Goal: Task Accomplishment & Management: Manage account settings

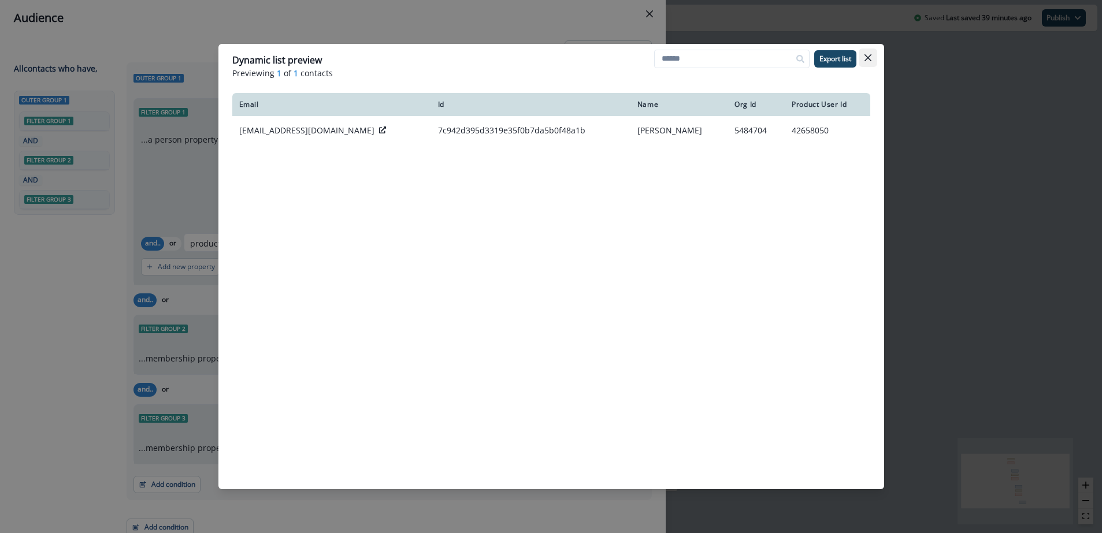
click at [871, 55] on icon "Close" at bounding box center [867, 57] width 7 height 7
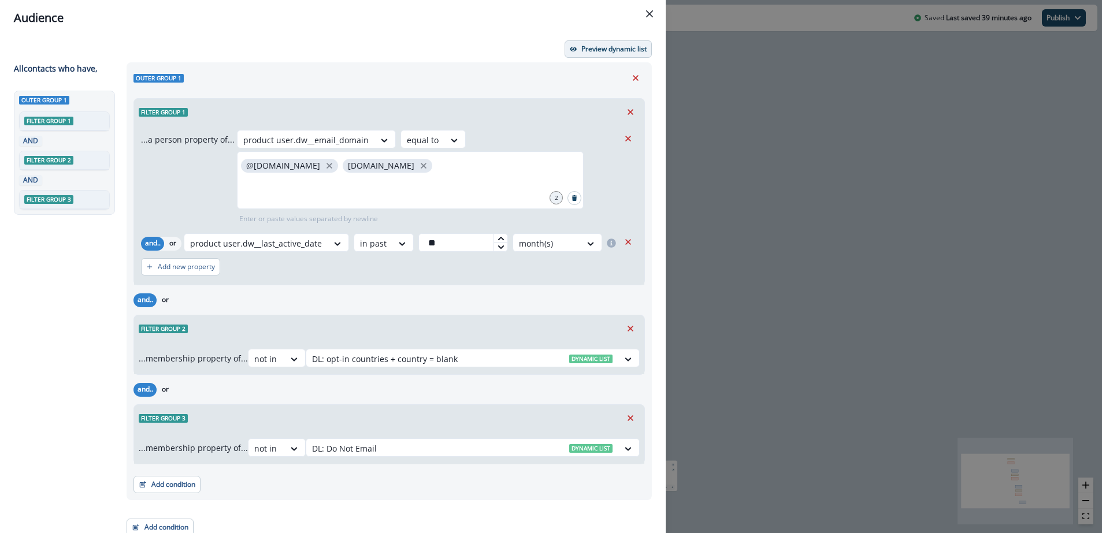
click at [597, 50] on p "Preview dynamic list" at bounding box center [613, 49] width 65 height 8
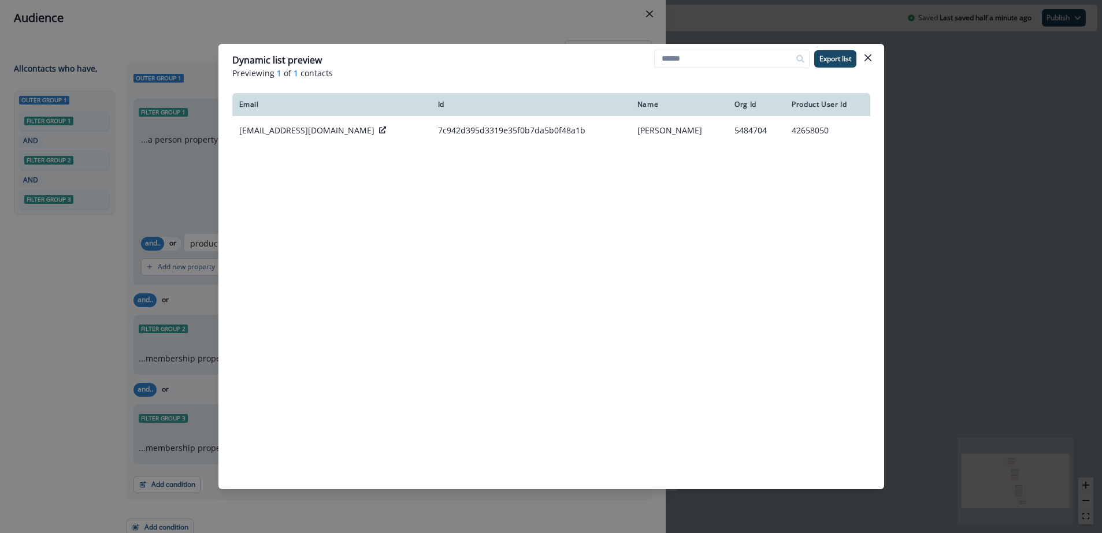
drag, startPoint x: 871, startPoint y: 58, endPoint x: 539, endPoint y: 87, distance: 333.0
click at [866, 57] on button "Close" at bounding box center [868, 58] width 18 height 18
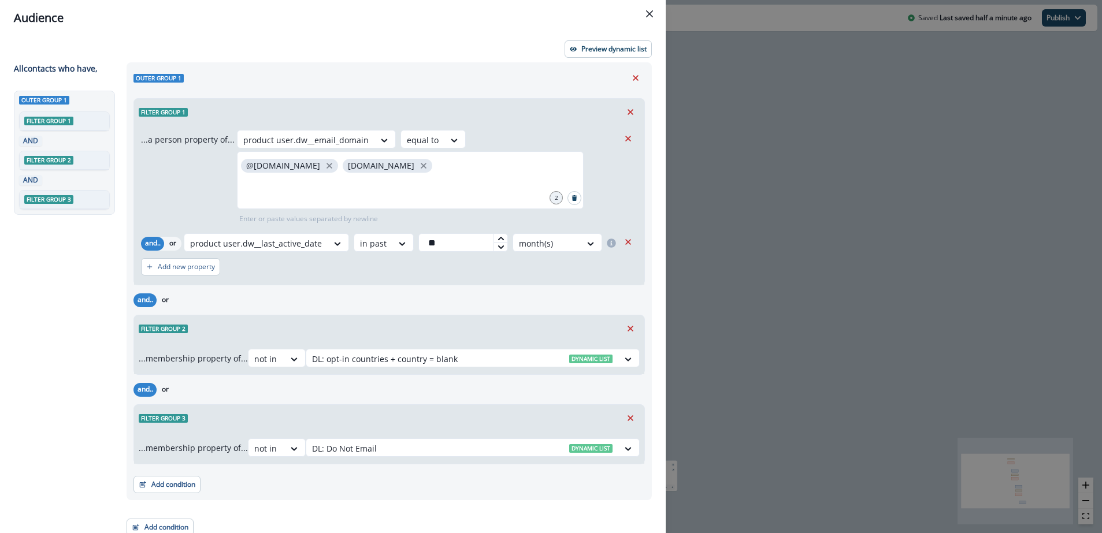
scroll to position [8, 0]
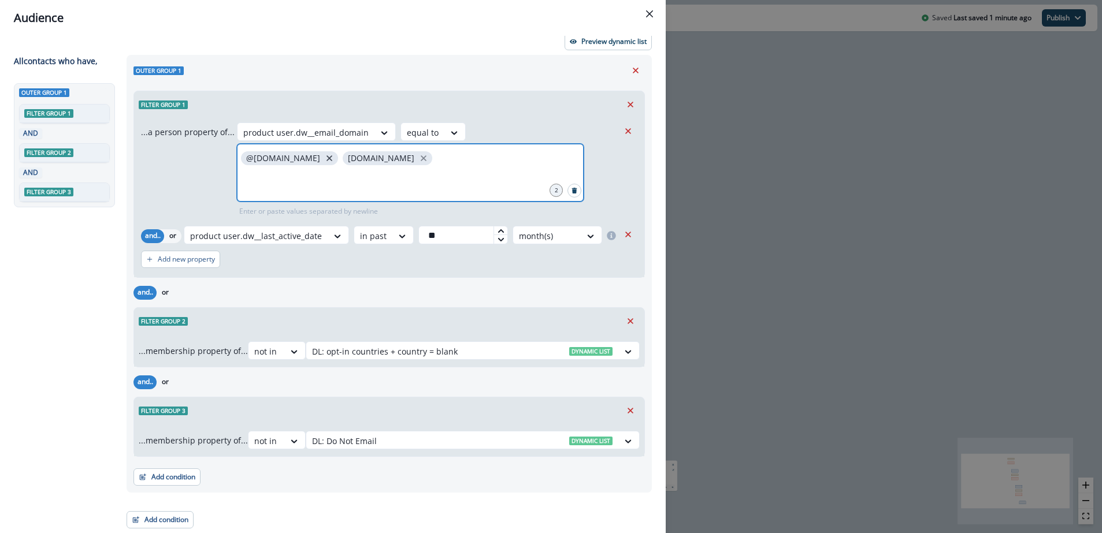
drag, startPoint x: 310, startPoint y: 158, endPoint x: 300, endPoint y: 158, distance: 9.8
click at [326, 158] on icon "close" at bounding box center [329, 158] width 6 height 6
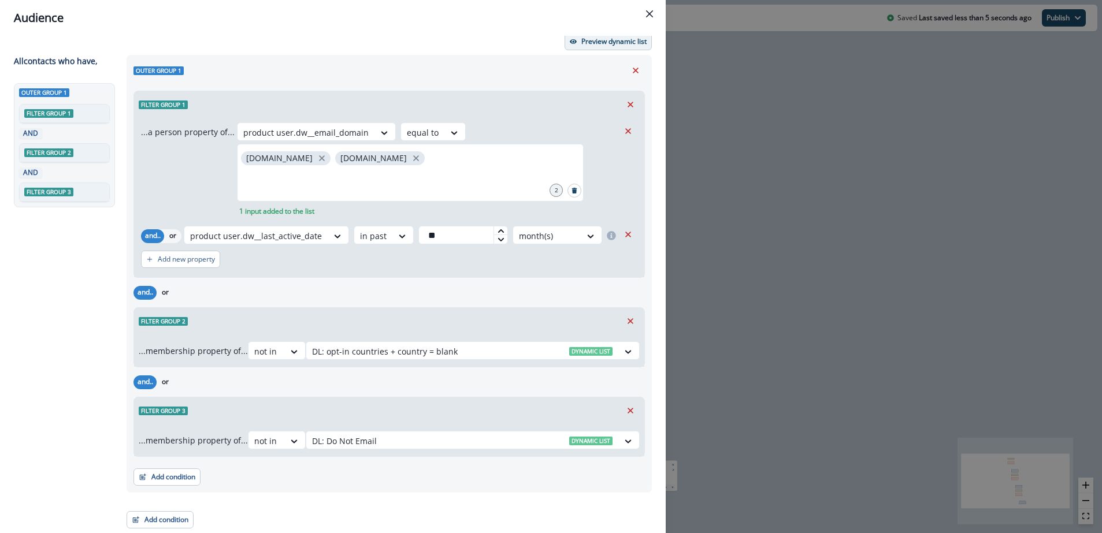
click at [625, 45] on p "Preview dynamic list" at bounding box center [613, 42] width 65 height 8
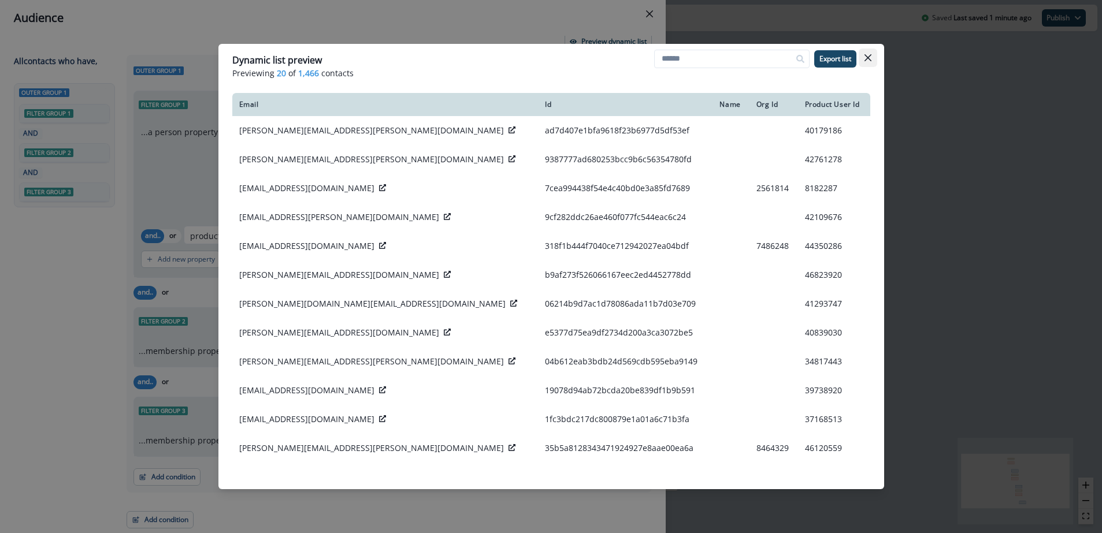
click at [869, 57] on icon "Close" at bounding box center [867, 57] width 7 height 7
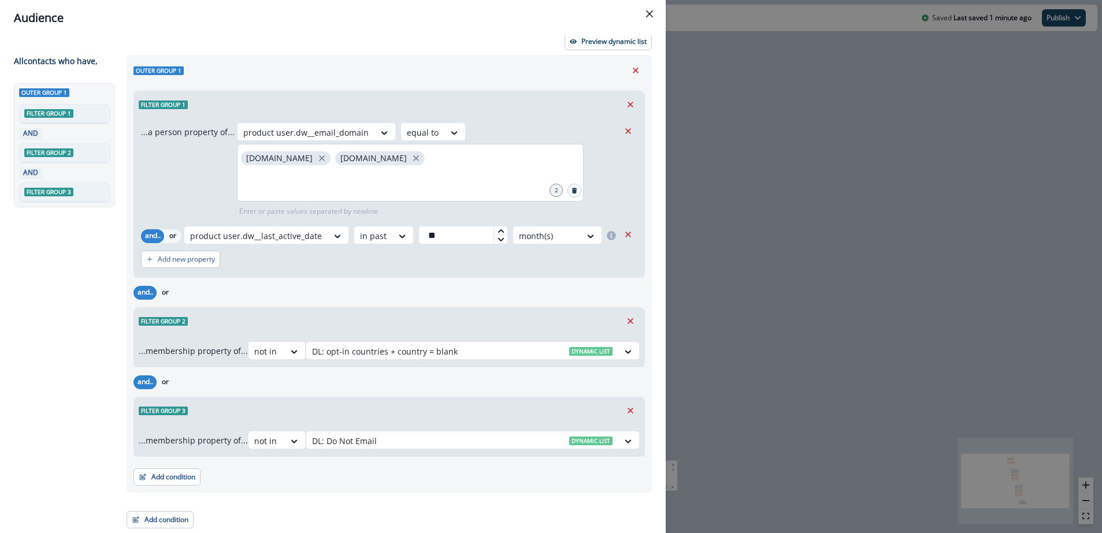
scroll to position [5, 0]
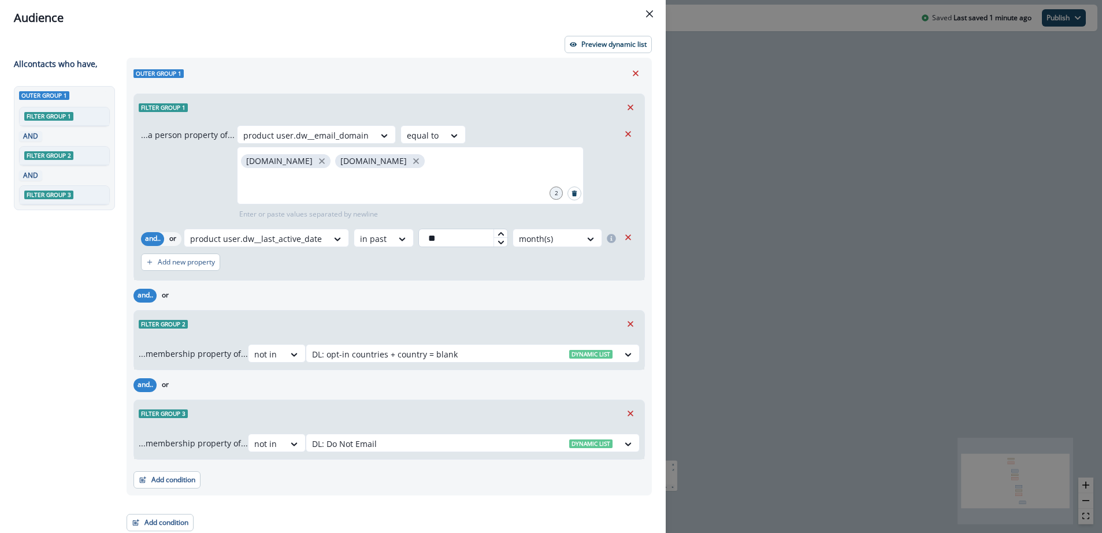
click at [444, 236] on input "**" at bounding box center [463, 238] width 90 height 18
type input "*"
click at [599, 46] on p "Preview dynamic list" at bounding box center [613, 44] width 65 height 8
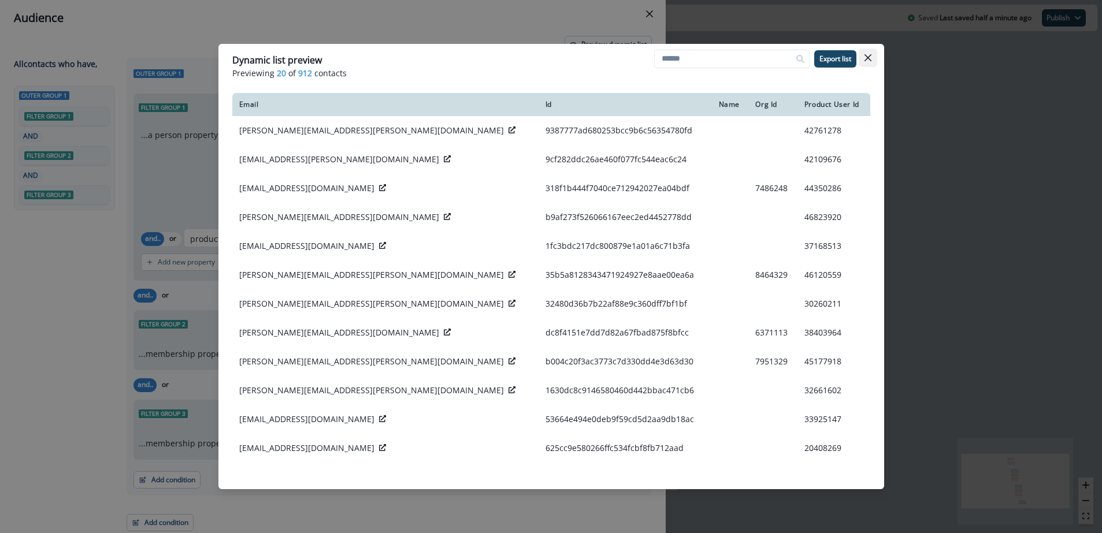
click at [867, 60] on icon "Close" at bounding box center [867, 57] width 7 height 7
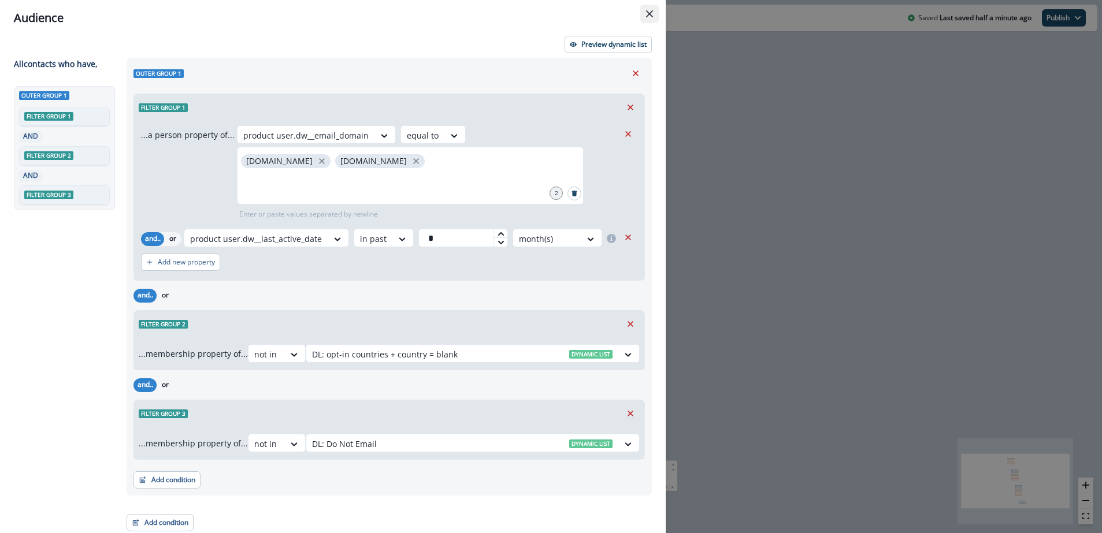
click at [652, 10] on icon "Close" at bounding box center [649, 13] width 7 height 7
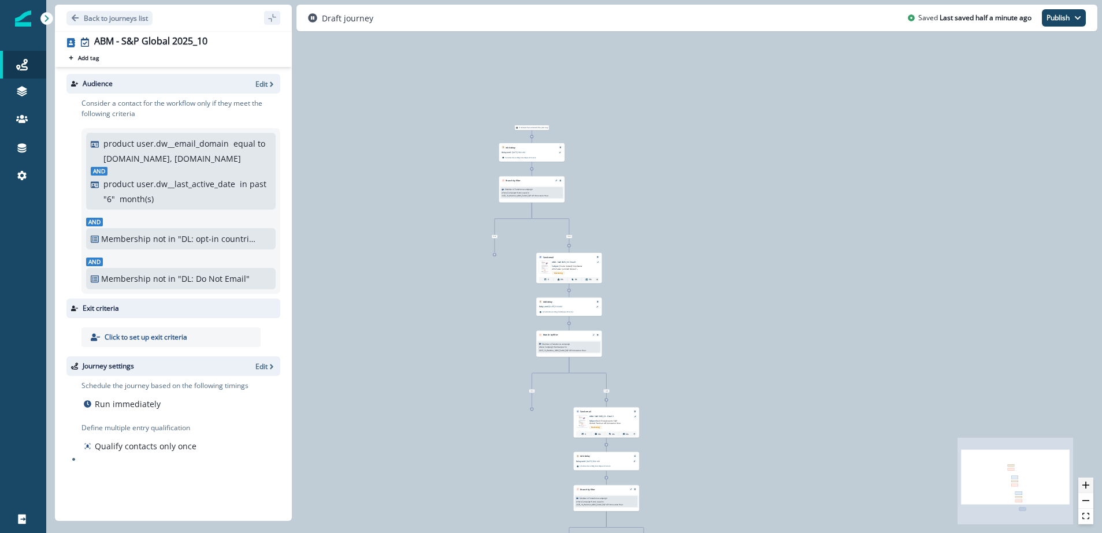
click at [1086, 489] on button "zoom in" at bounding box center [1085, 486] width 15 height 16
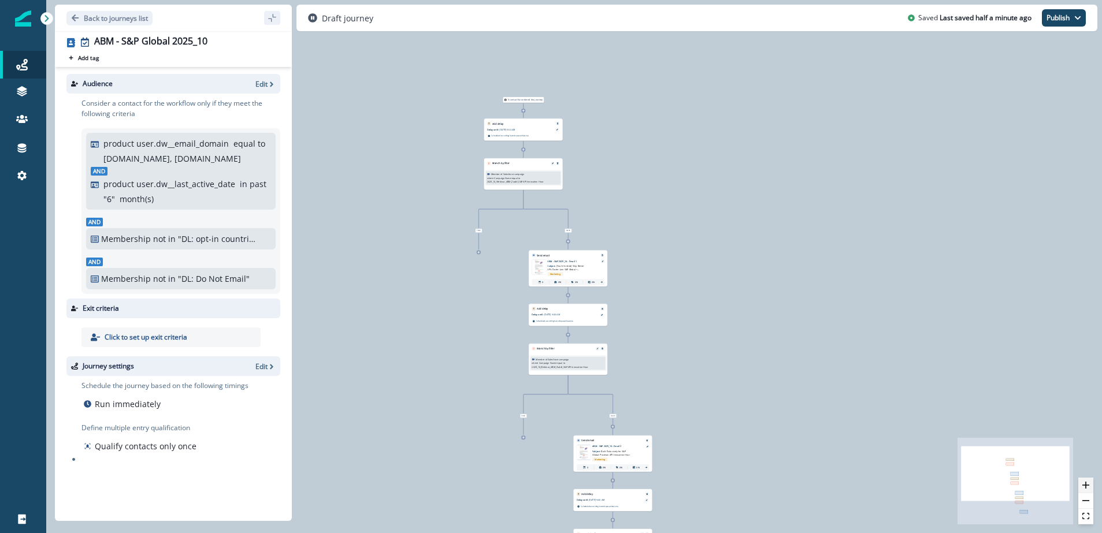
click at [1086, 489] on button "zoom in" at bounding box center [1085, 486] width 15 height 16
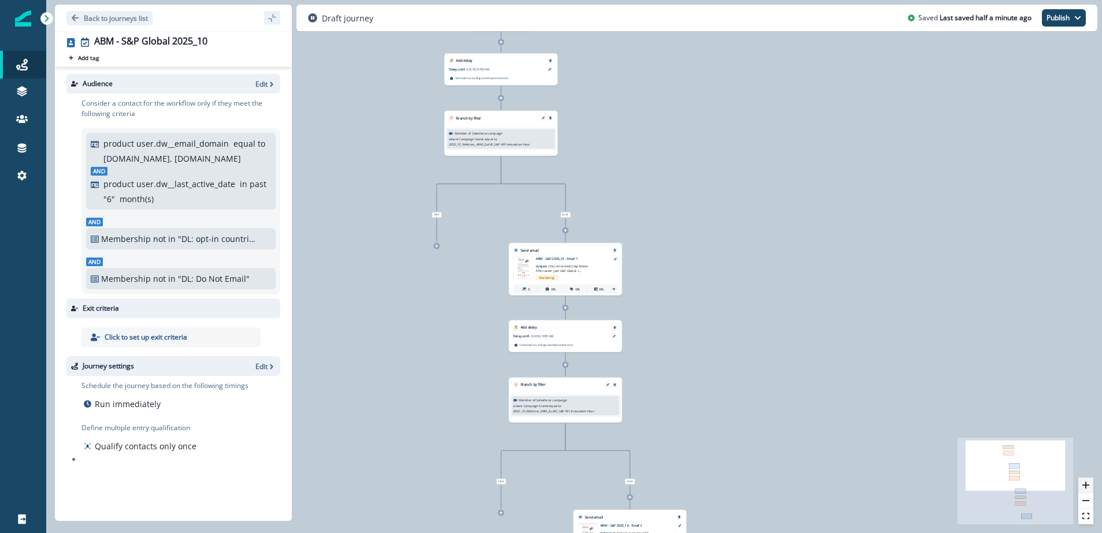
click at [1086, 489] on button "zoom in" at bounding box center [1085, 486] width 15 height 16
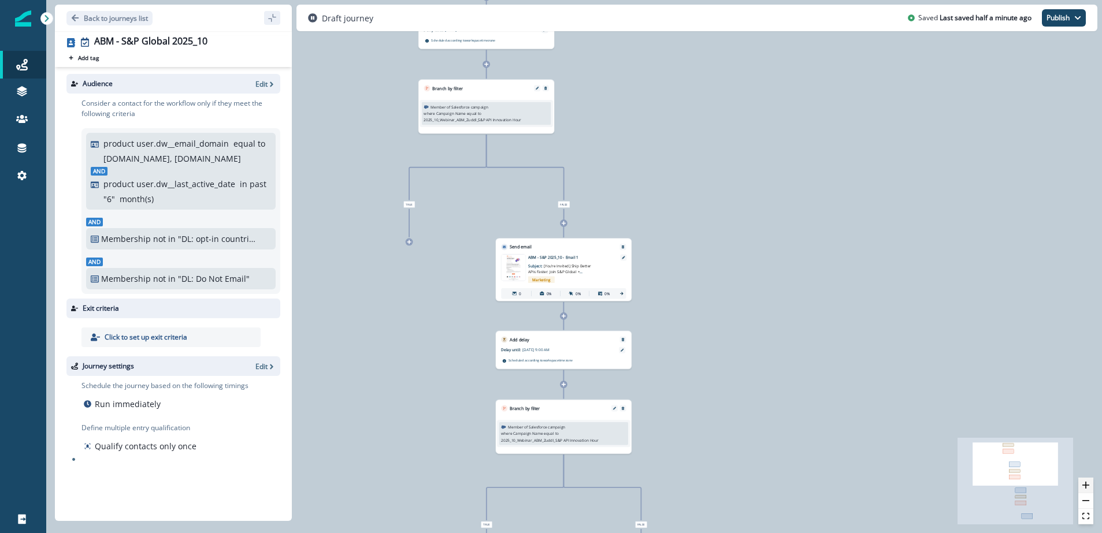
click at [1086, 489] on button "zoom in" at bounding box center [1085, 486] width 15 height 16
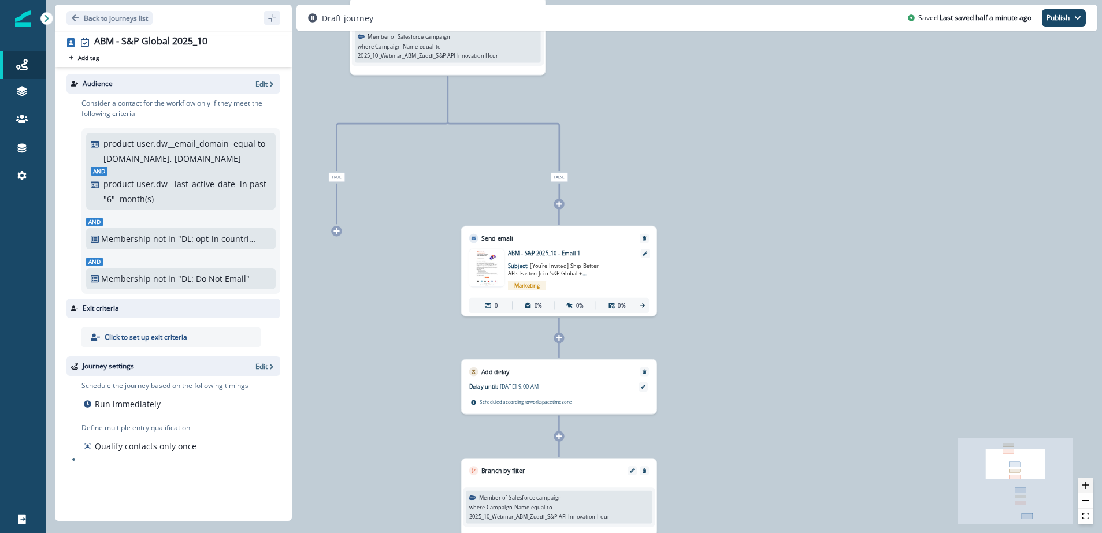
click at [1086, 489] on button "zoom in" at bounding box center [1085, 486] width 15 height 16
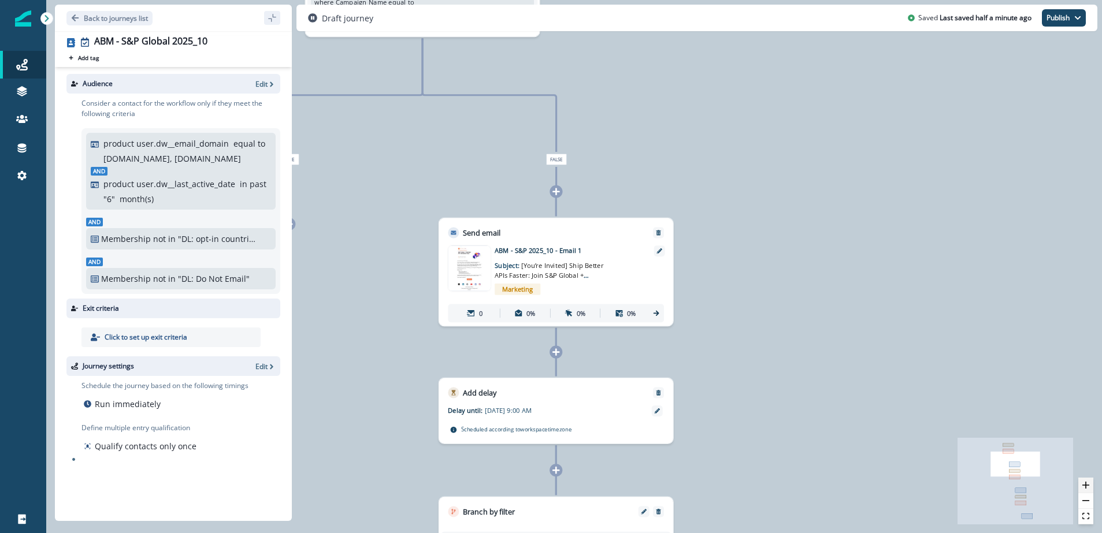
click at [1086, 489] on button "zoom in" at bounding box center [1085, 486] width 15 height 16
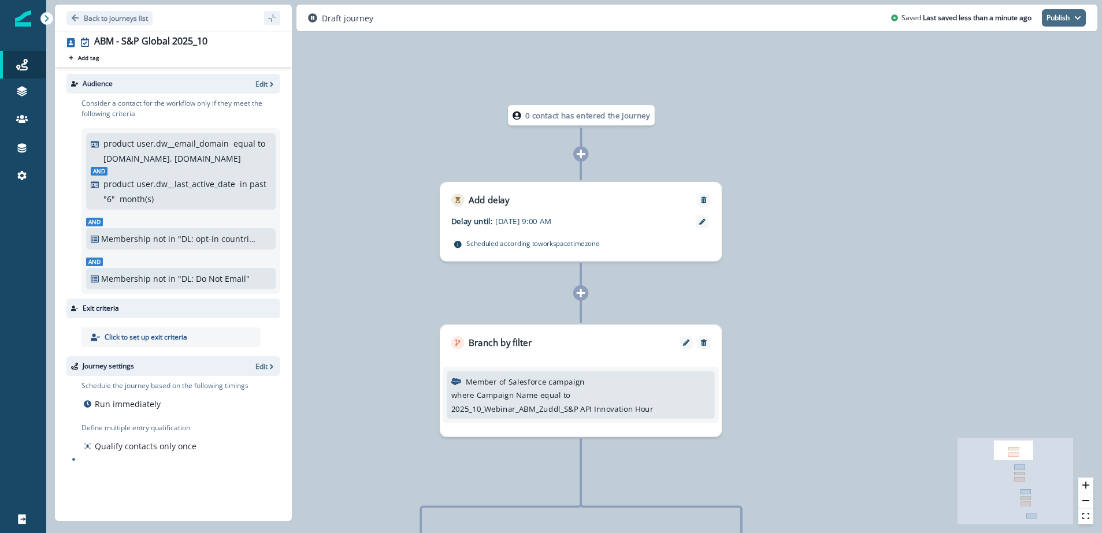
click at [1077, 21] on icon "button" at bounding box center [1077, 17] width 7 height 7
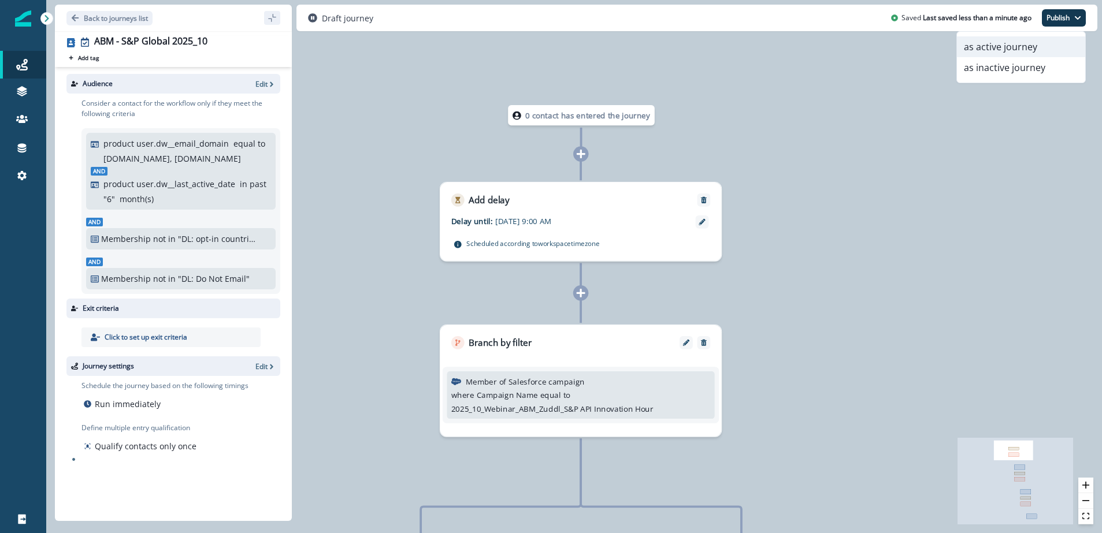
click at [1016, 46] on button "as active journey" at bounding box center [1021, 46] width 128 height 21
